Goal: Find specific page/section: Find specific page/section

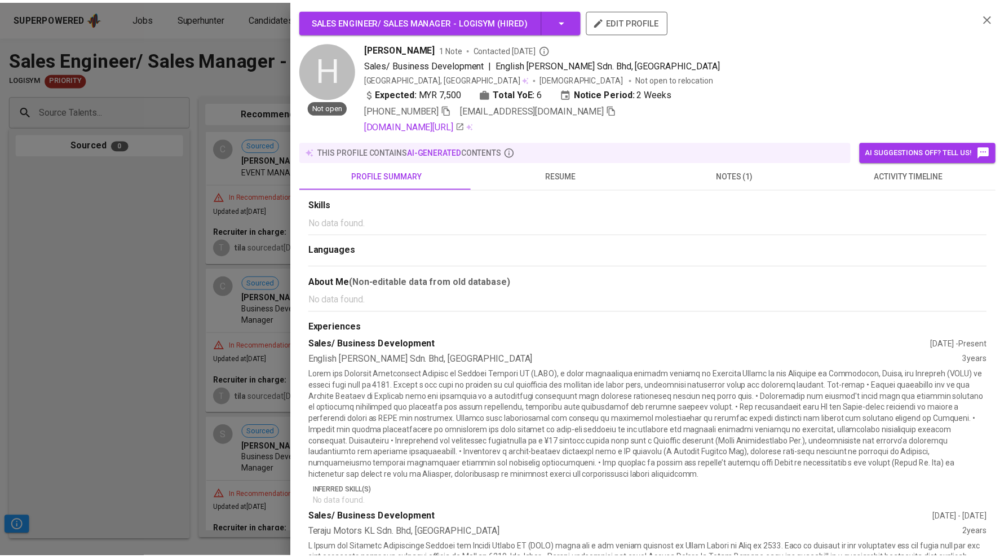
scroll to position [0, 299]
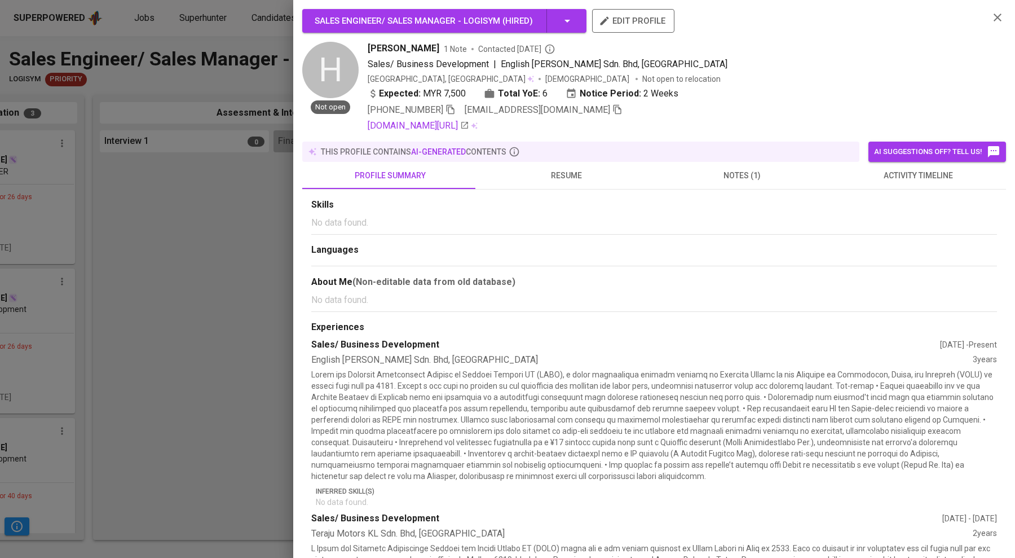
click at [149, 25] on div at bounding box center [507, 279] width 1015 height 558
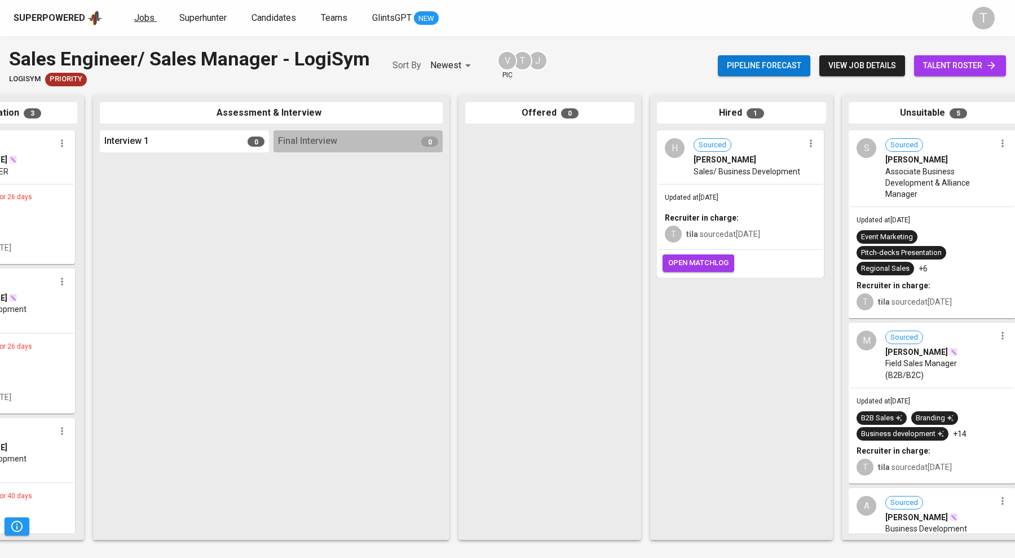
click at [149, 25] on link "Jobs" at bounding box center [145, 18] width 23 height 14
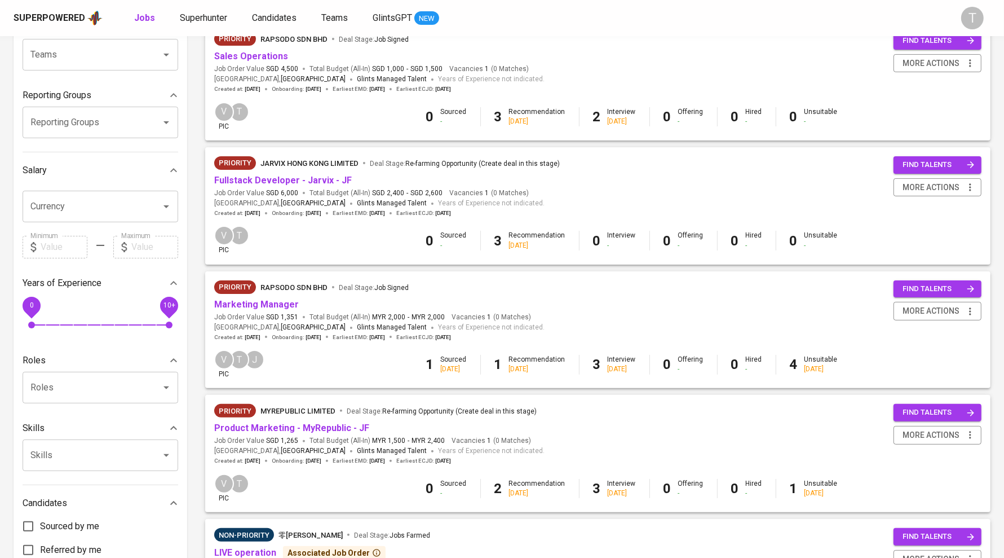
scroll to position [125, 0]
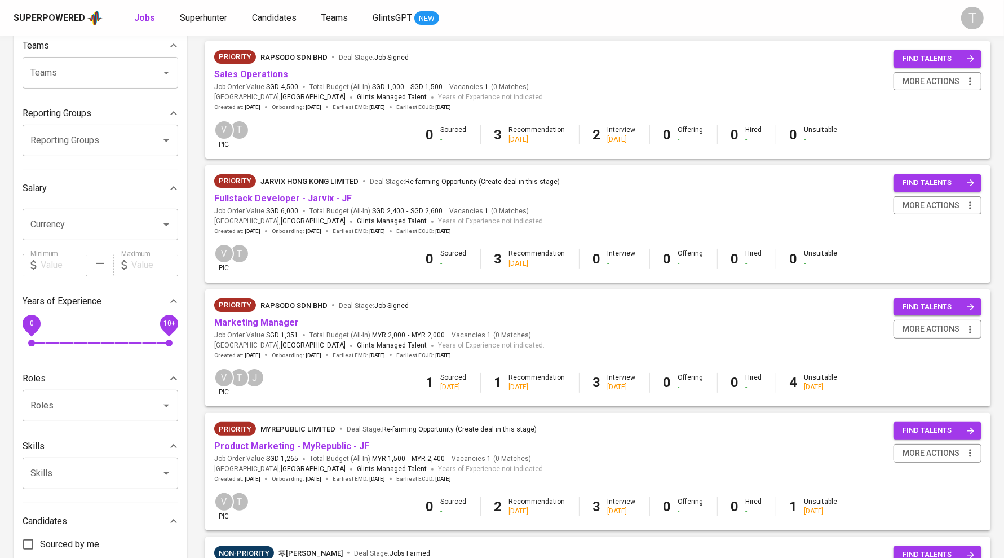
drag, startPoint x: 332, startPoint y: 403, endPoint x: 264, endPoint y: 72, distance: 338.4
click at [264, 72] on link "Sales Operations" at bounding box center [251, 74] width 74 height 11
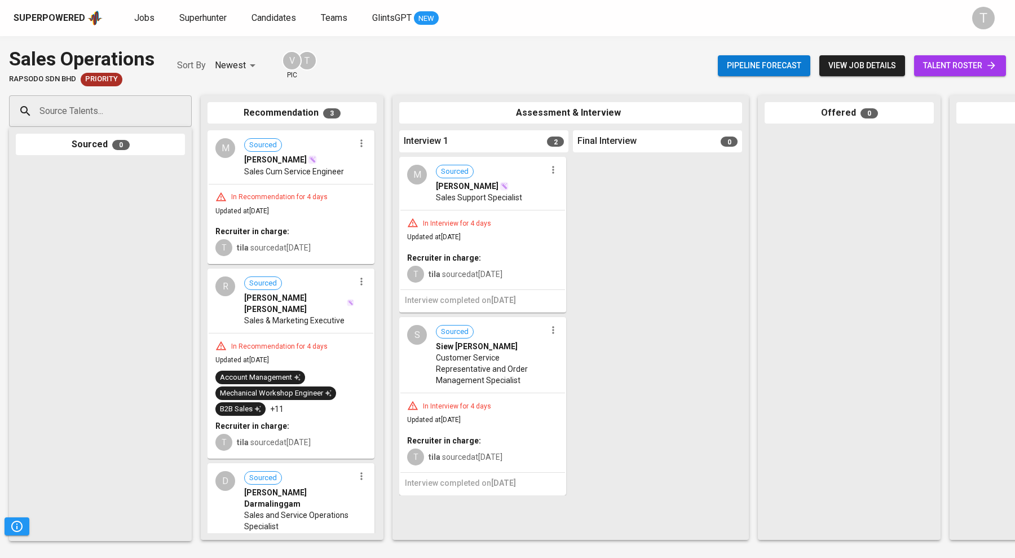
click at [502, 228] on div "In Interview for 4 days" at bounding box center [482, 222] width 151 height 11
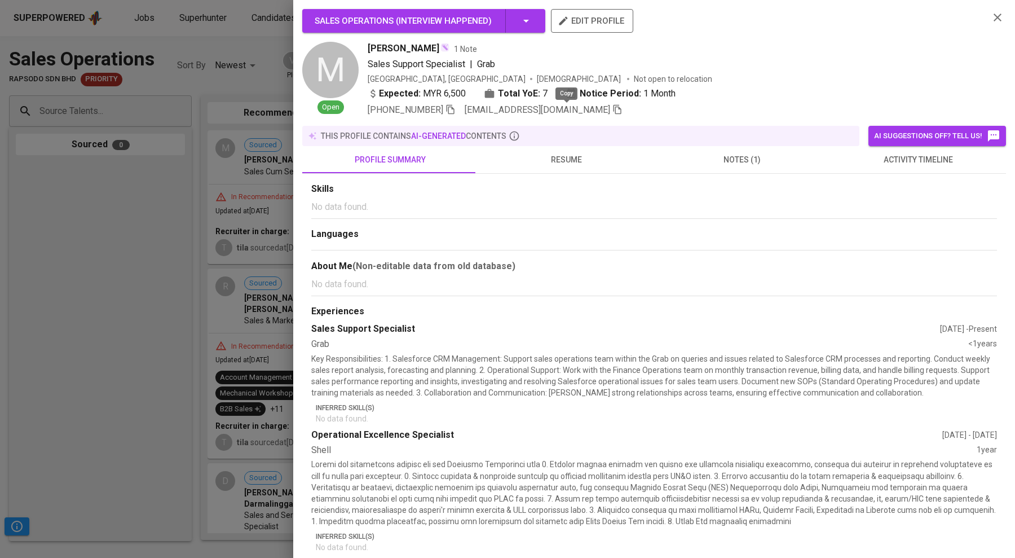
click at [612, 104] on icon "button" at bounding box center [617, 109] width 10 height 10
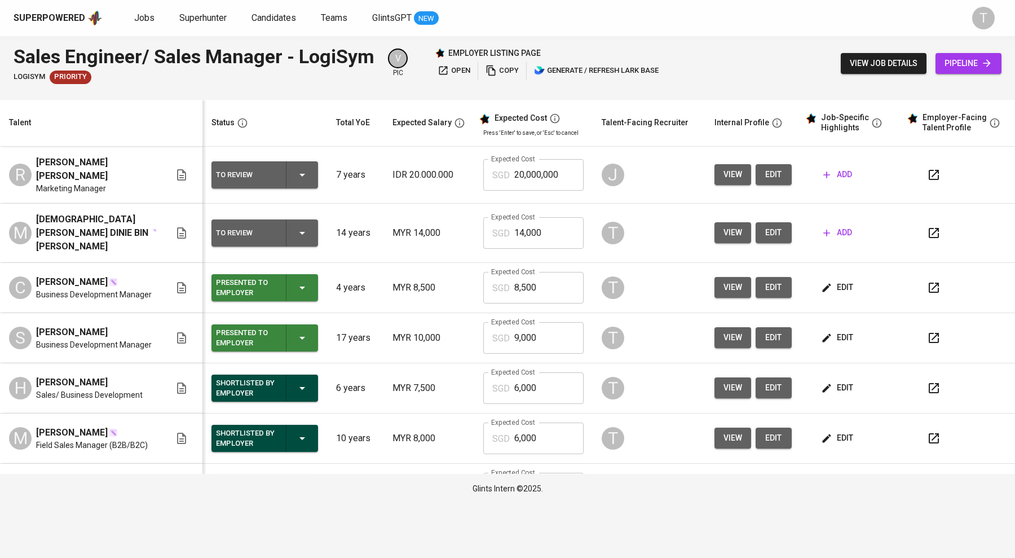
scroll to position [184, 0]
